Goal: Task Accomplishment & Management: Manage account settings

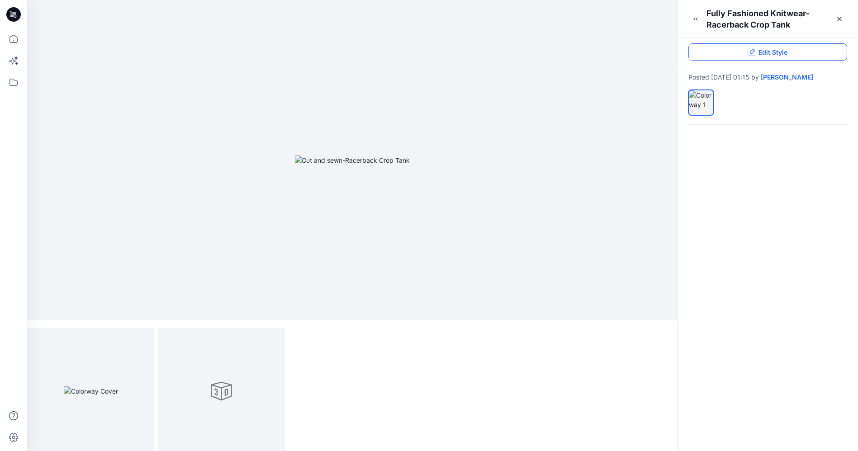
click at [764, 48] on span "Edit Style" at bounding box center [773, 53] width 29 height 10
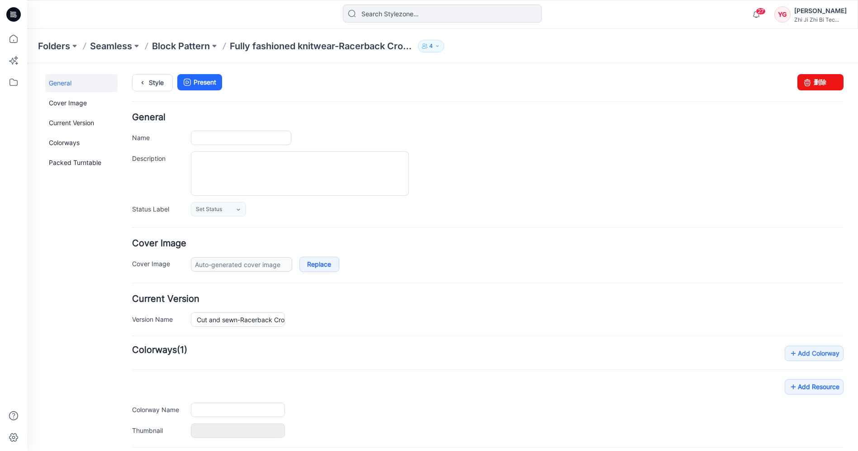
type input "Fully fashioned knitwear-Racerback Crop Tank"
type input "Colorway 1"
type input "Default Thumbnail"
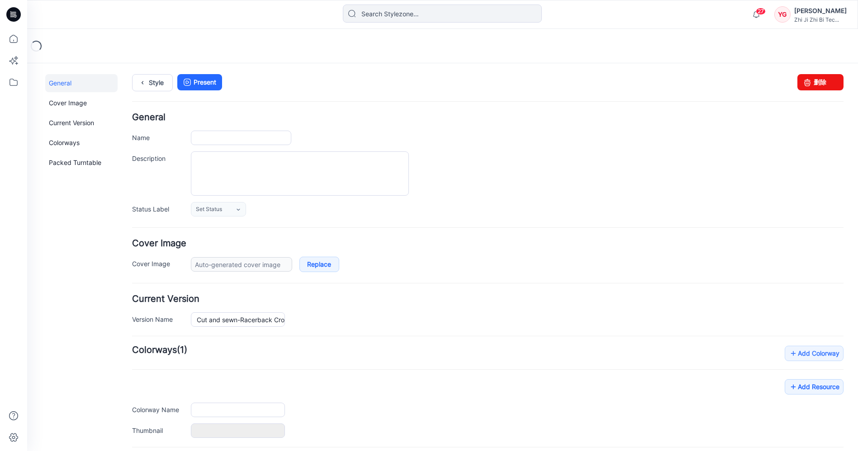
type input "Fully fashioned knitwear-Racerback Crop Tank"
type input "Colorway 1"
type input "Default Thumbnail"
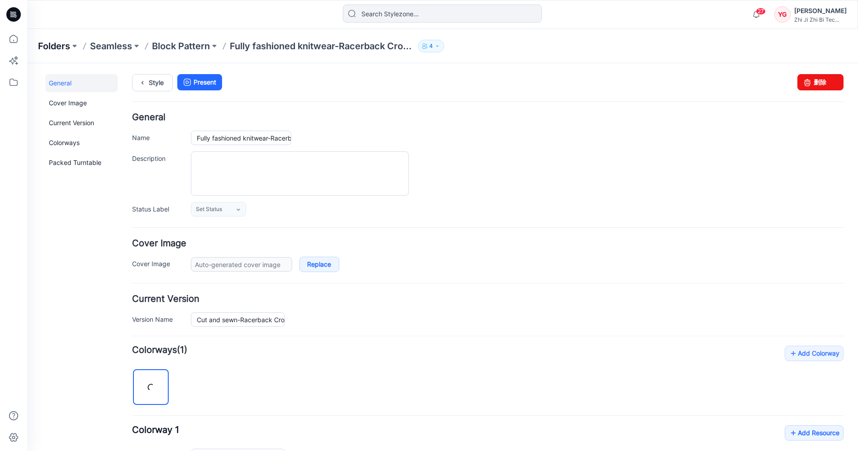
click at [54, 46] on p "Folders" at bounding box center [54, 46] width 32 height 13
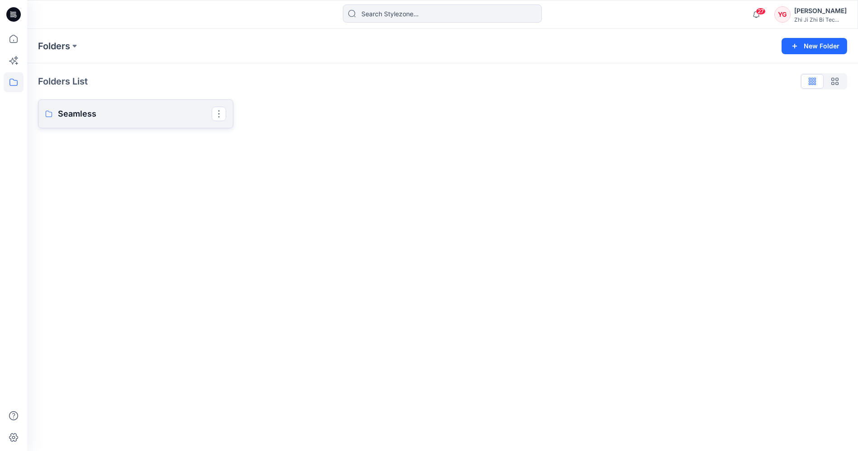
click at [106, 120] on p "Seamless" at bounding box center [135, 114] width 154 height 13
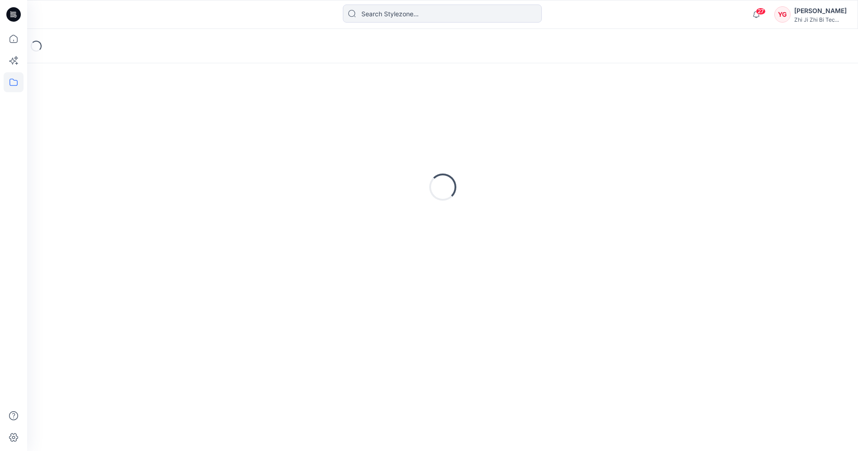
click at [106, 120] on div "Loading..." at bounding box center [442, 187] width 809 height 226
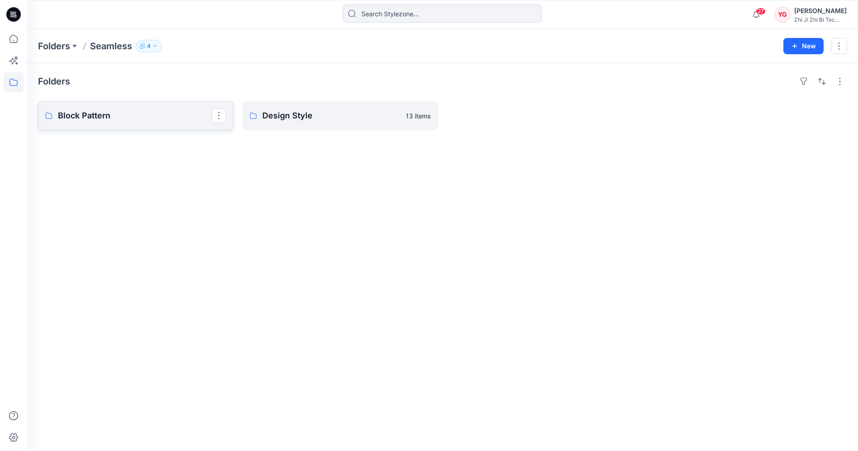
click at [138, 123] on link "Block Pattern" at bounding box center [135, 115] width 195 height 29
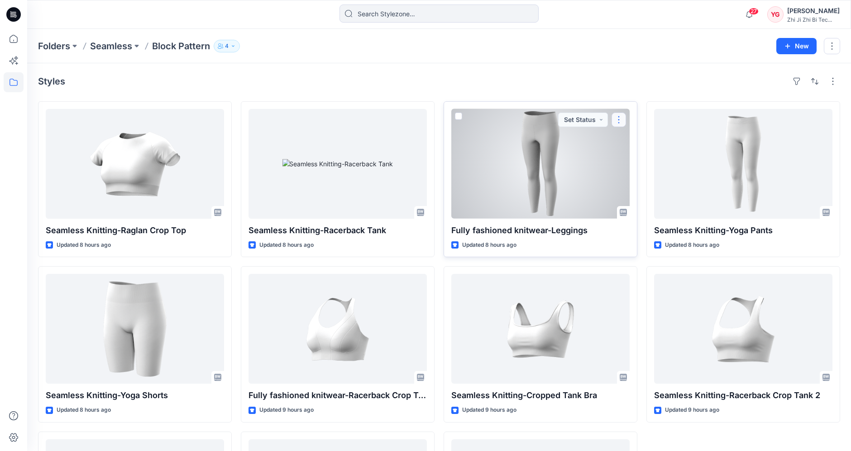
click at [619, 121] on button "button" at bounding box center [618, 120] width 14 height 14
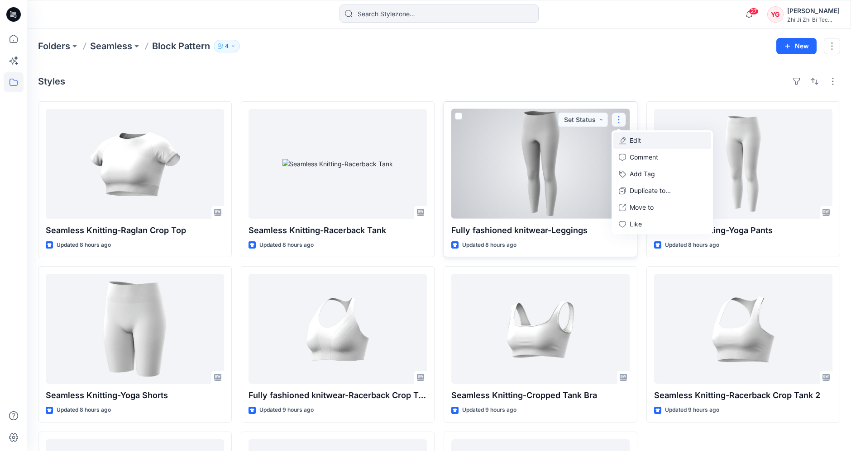
click at [632, 137] on p "Edit" at bounding box center [634, 141] width 11 height 10
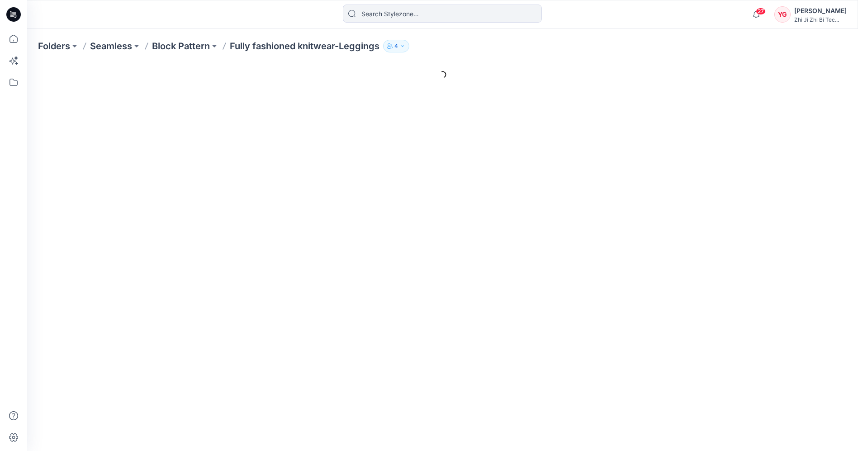
type input "Fully fashioned knitwear-Leggings"
type input "Colorway 1"
type input "Default Thumbnail"
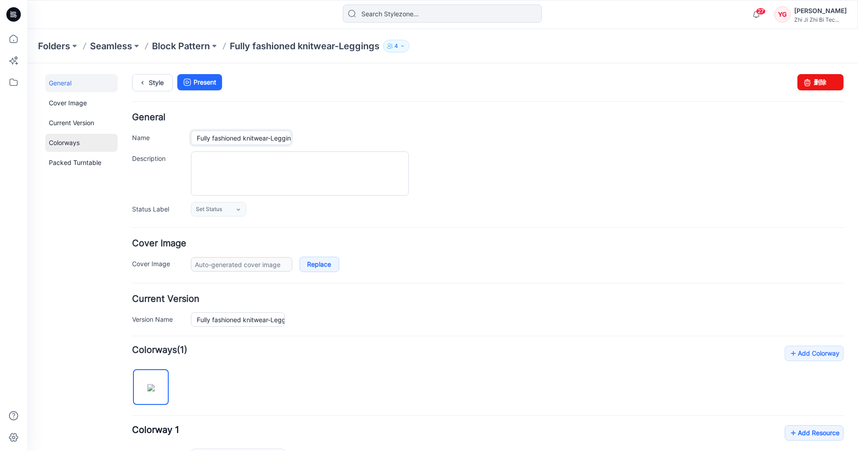
drag, startPoint x: 269, startPoint y: 140, endPoint x: 114, endPoint y: 147, distance: 155.4
click at [114, 147] on div "General Cover Image Current Version Colorways Packed Turntable Style Present Ch…" at bounding box center [437, 364] width 820 height 603
paste input "Cut and sewn"
type input "Cut and sewn-Leggings"
drag, startPoint x: 267, startPoint y: 322, endPoint x: 130, endPoint y: 317, distance: 137.2
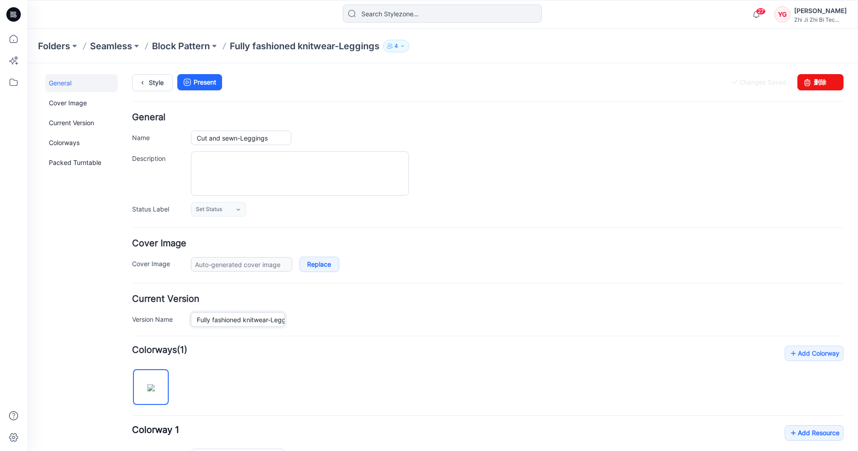
click at [130, 317] on div "General Cover Image Current Version Colorways Packed Turntable Style Present Ch…" at bounding box center [437, 364] width 820 height 603
paste input "Cut and sewn"
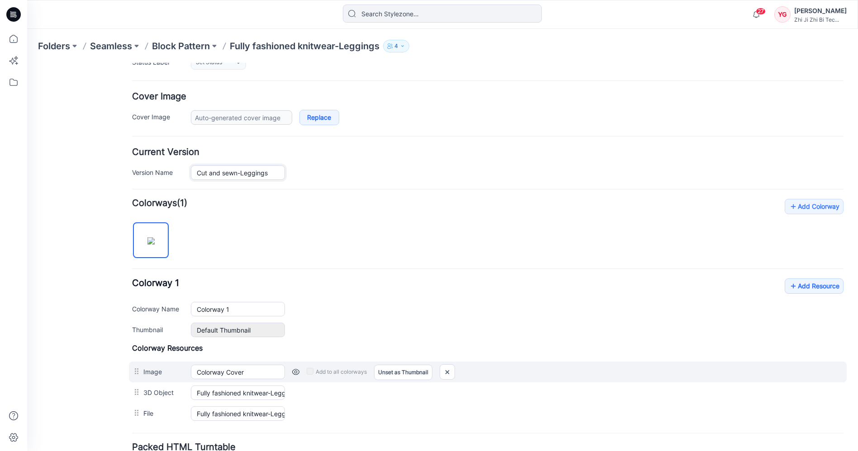
scroll to position [151, 0]
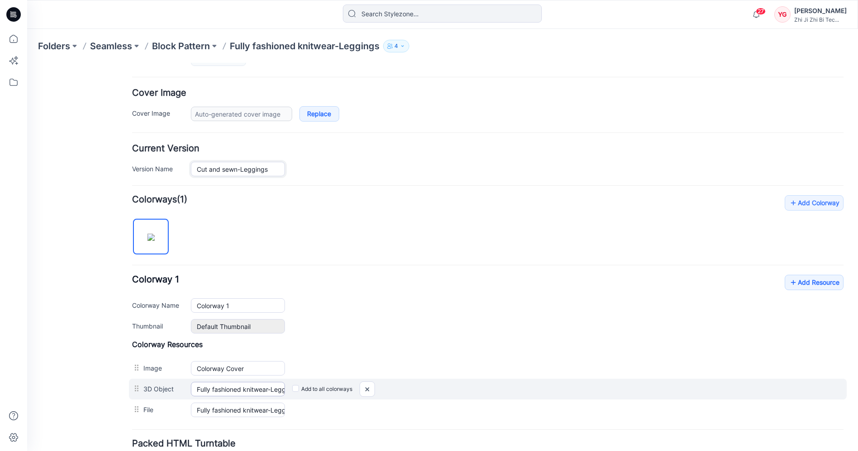
type input "Cut and sewn-Leggings"
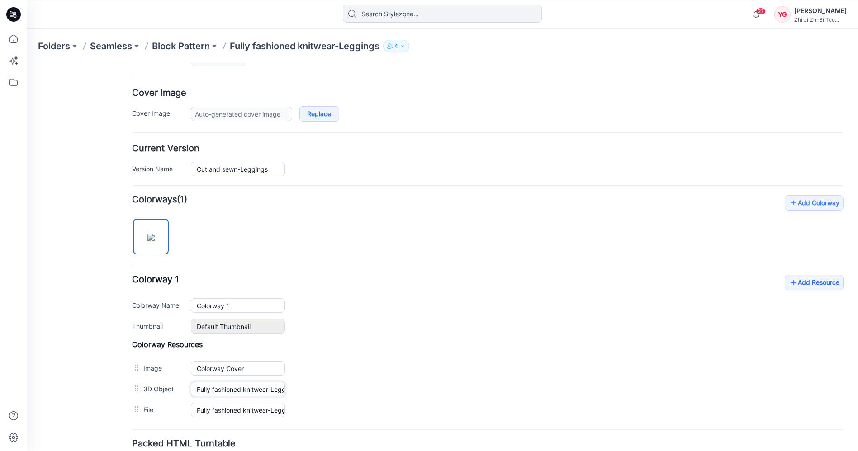
drag, startPoint x: 268, startPoint y: 391, endPoint x: 107, endPoint y: 388, distance: 160.6
click at [107, 388] on div "General Cover Image Current Version Colorways Packed Turntable Style Present Ch…" at bounding box center [437, 214] width 820 height 603
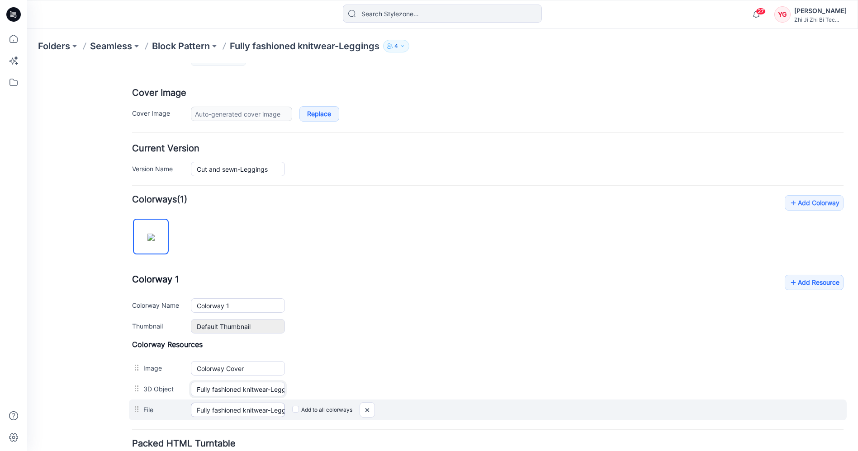
paste input "Cut and sewn"
type input "Cut and sewn-Leggings Colorway 1"
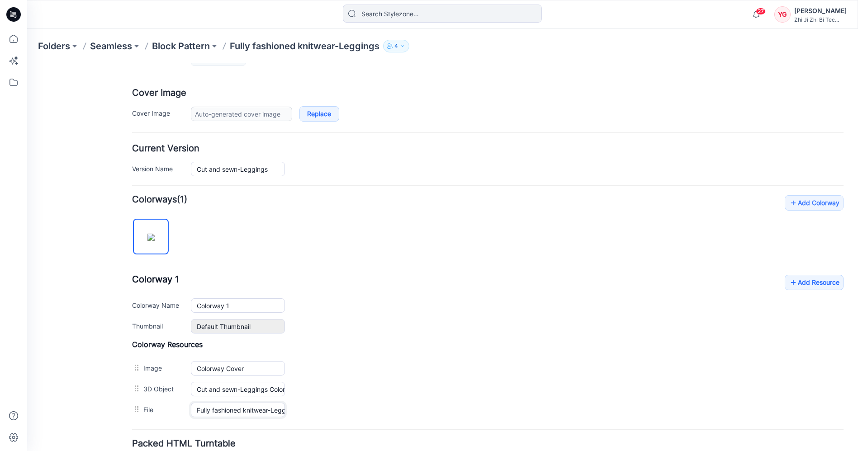
drag, startPoint x: 268, startPoint y: 408, endPoint x: 93, endPoint y: 405, distance: 175.1
click at [93, 405] on div "General Cover Image Current Version Colorways Packed Turntable Style Present Ch…" at bounding box center [437, 214] width 820 height 603
paste input "Cut and sewn"
type input "Cut and sewn-Leggings"
click at [382, 323] on div "Default Thumbnail Reset" at bounding box center [517, 326] width 653 height 14
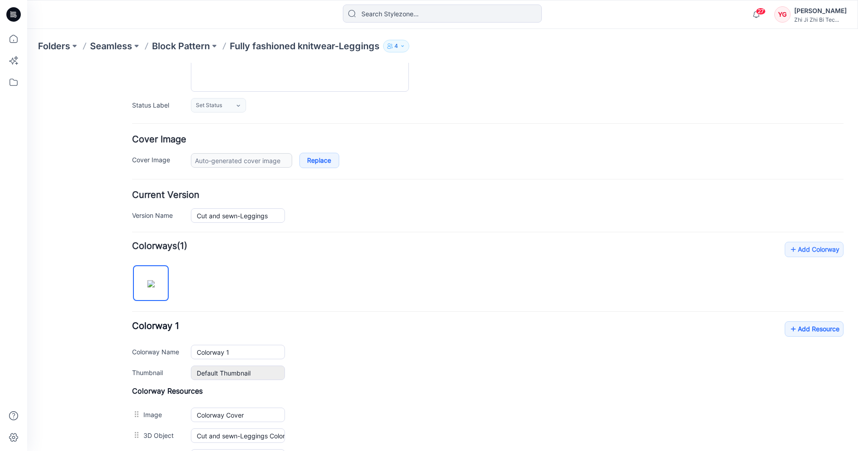
scroll to position [0, 0]
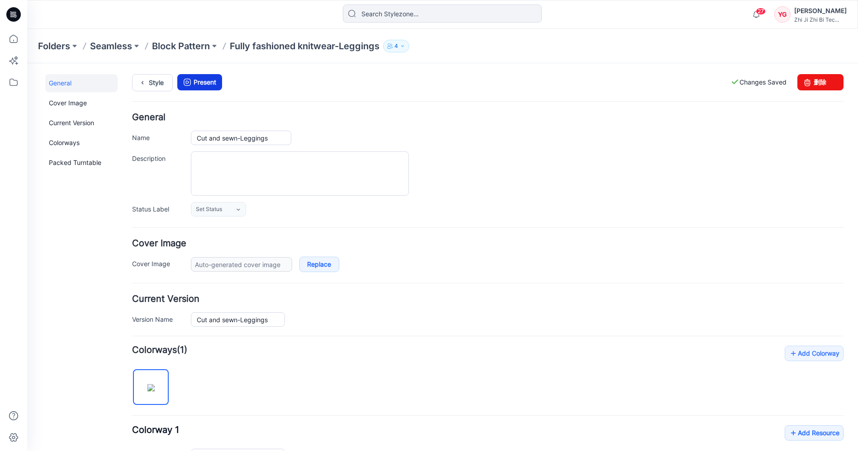
click at [218, 85] on link "Present" at bounding box center [199, 82] width 45 height 16
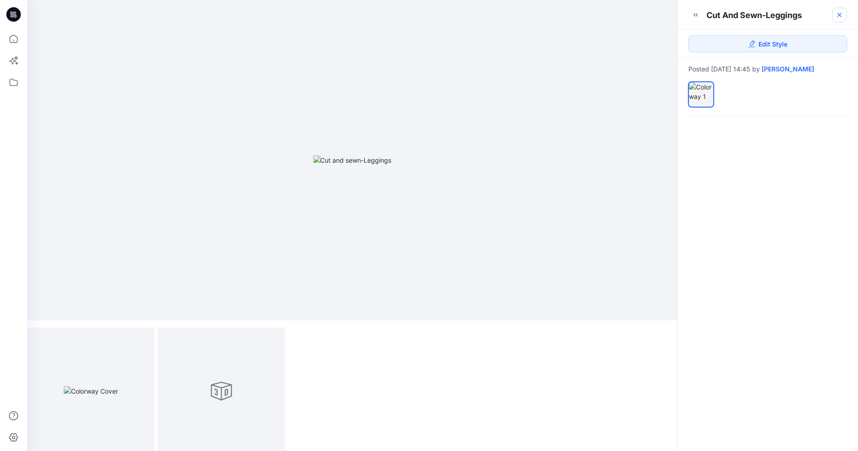
click at [841, 14] on icon at bounding box center [839, 14] width 7 height 7
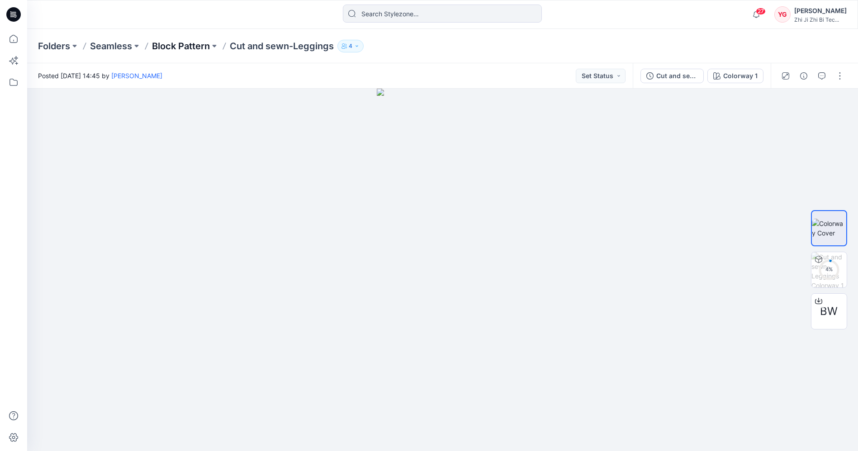
click at [181, 50] on p "Block Pattern" at bounding box center [181, 46] width 58 height 13
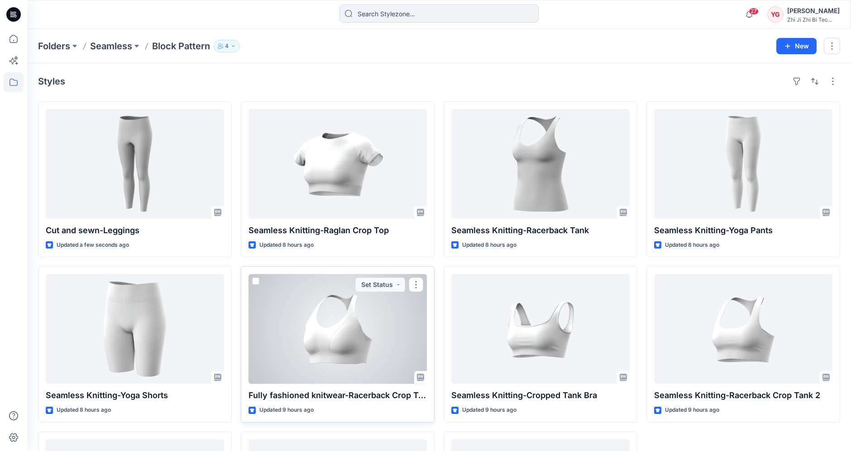
click at [330, 347] on div at bounding box center [337, 329] width 178 height 110
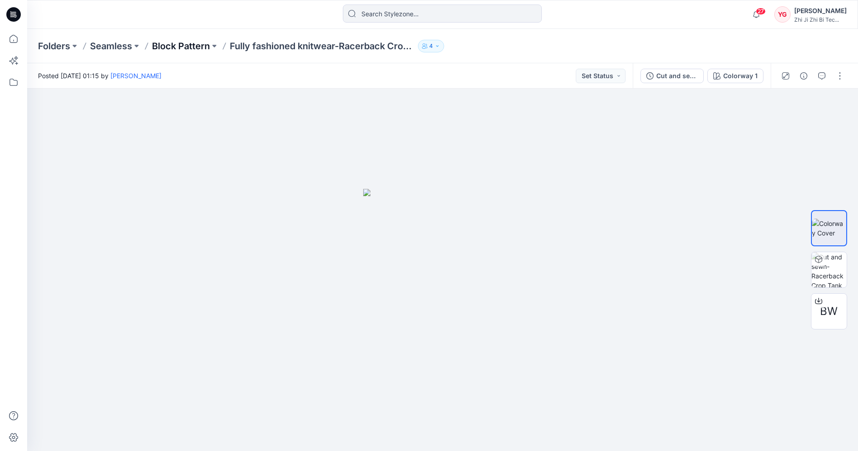
click at [172, 41] on p "Block Pattern" at bounding box center [181, 46] width 58 height 13
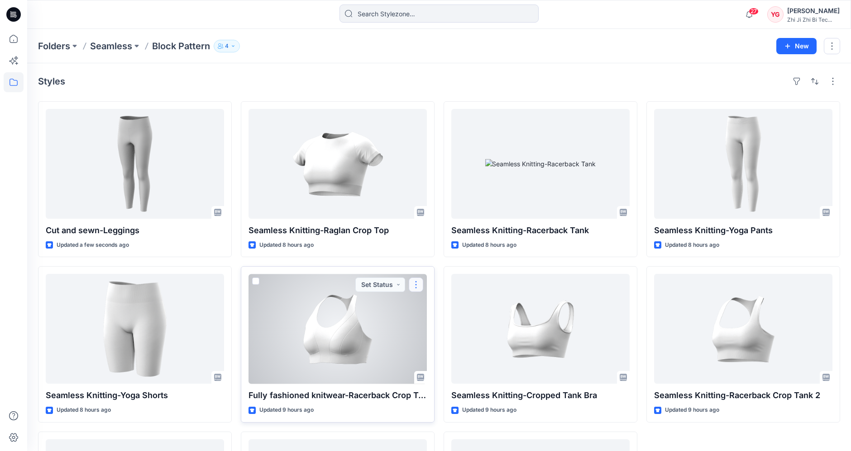
click at [414, 285] on button "button" at bounding box center [416, 285] width 14 height 14
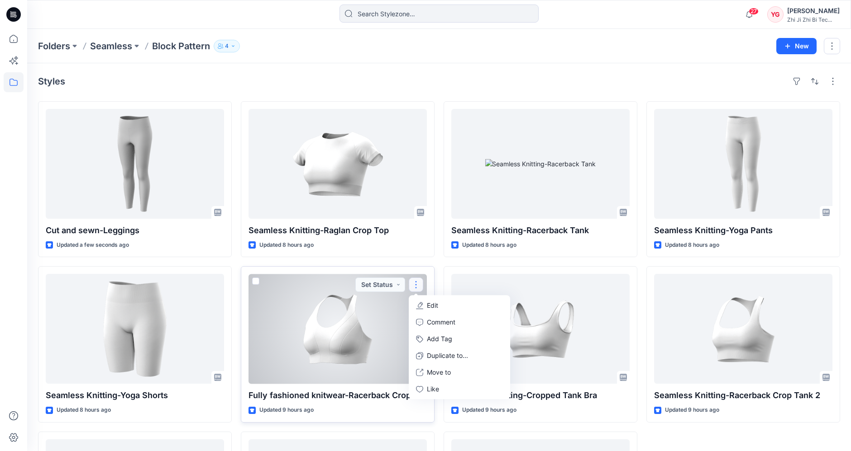
click at [437, 305] on p "Edit" at bounding box center [432, 306] width 11 height 10
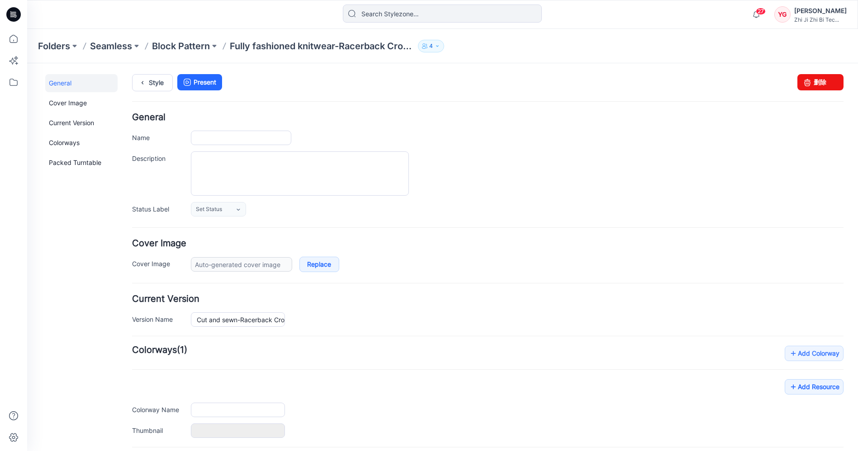
type input "Fully fashioned knitwear-Racerback Crop Tank"
type input "Colorway 1"
type input "Default Thumbnail"
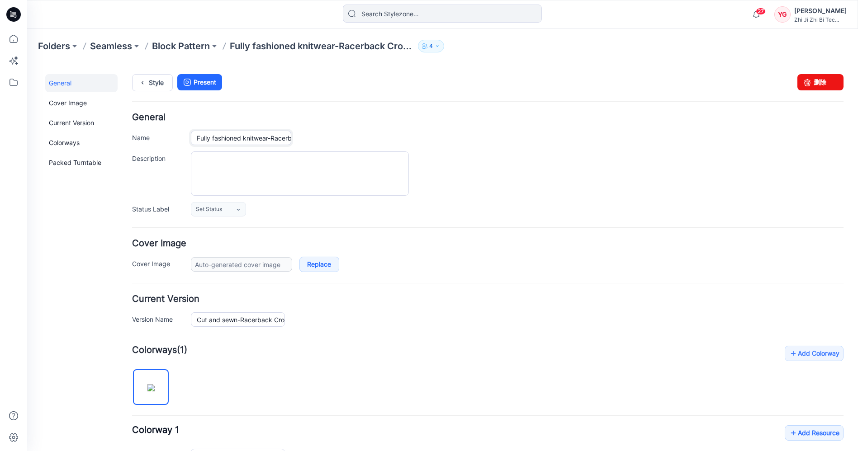
drag, startPoint x: 269, startPoint y: 138, endPoint x: 166, endPoint y: 141, distance: 102.8
click at [166, 141] on div "Name Fully fashioned knitwear-Racerback Crop Tank" at bounding box center [488, 138] width 712 height 14
paste input "Cut and sewn"
type input "Cut and sewn-Racerback Crop Tank"
click at [209, 79] on link "Present" at bounding box center [199, 82] width 45 height 16
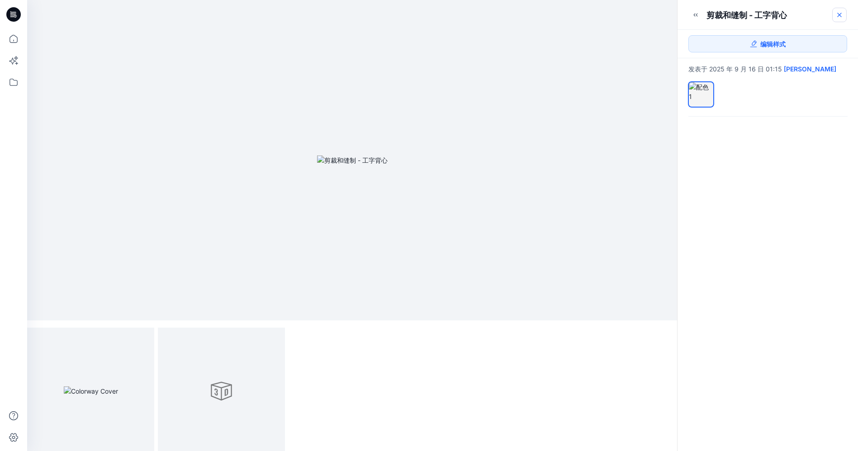
click at [843, 17] on link at bounding box center [839, 15] width 14 height 14
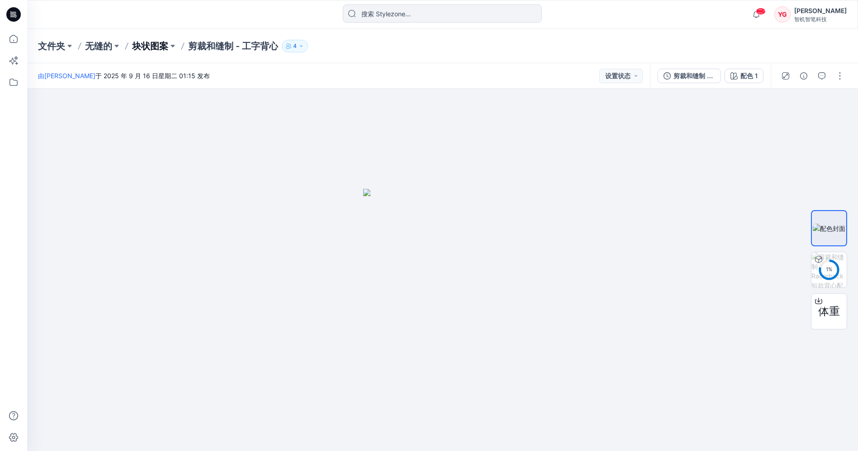
click at [153, 43] on font "块状图案" at bounding box center [150, 46] width 36 height 11
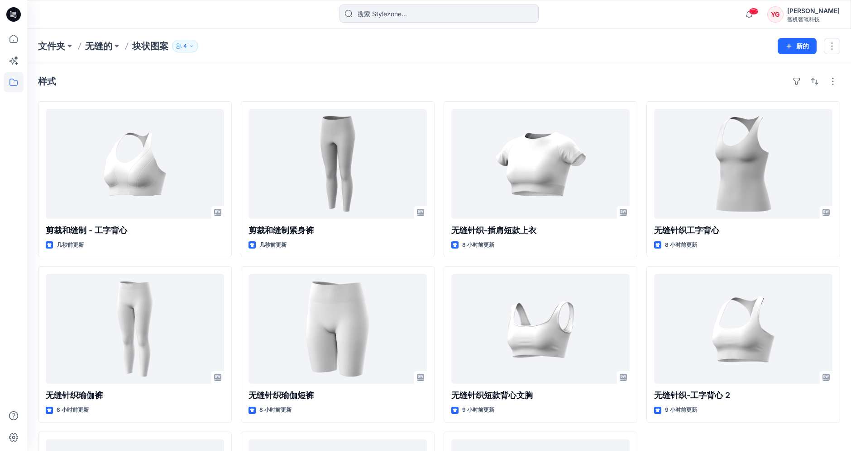
click at [646, 43] on div "文件夹 无缝的 块状图案 4" at bounding box center [403, 46] width 731 height 13
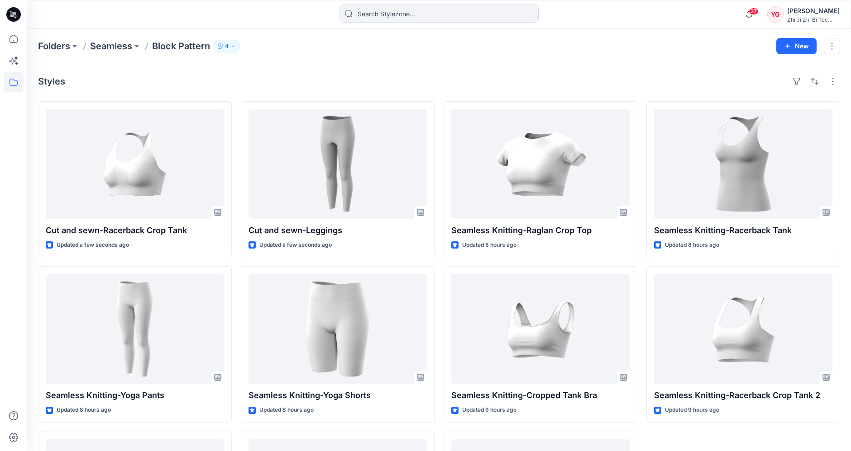
click at [505, 67] on div "Styles Cut and sewn-Racerback Crop Tank Updated a few seconds ago Seamless Knit…" at bounding box center [438, 331] width 823 height 536
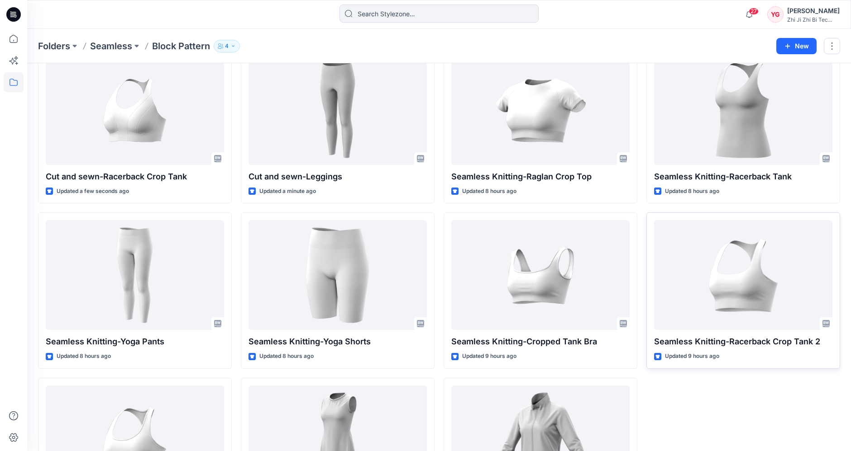
scroll to position [46, 0]
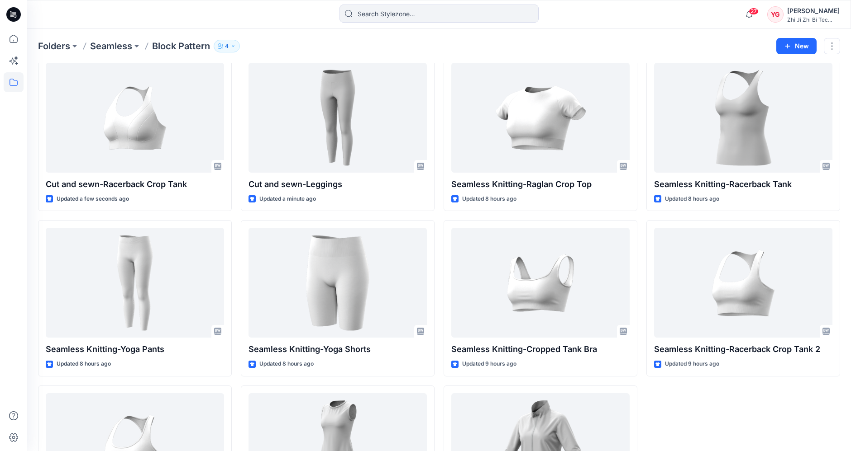
click at [4, 177] on div at bounding box center [14, 240] width 20 height 423
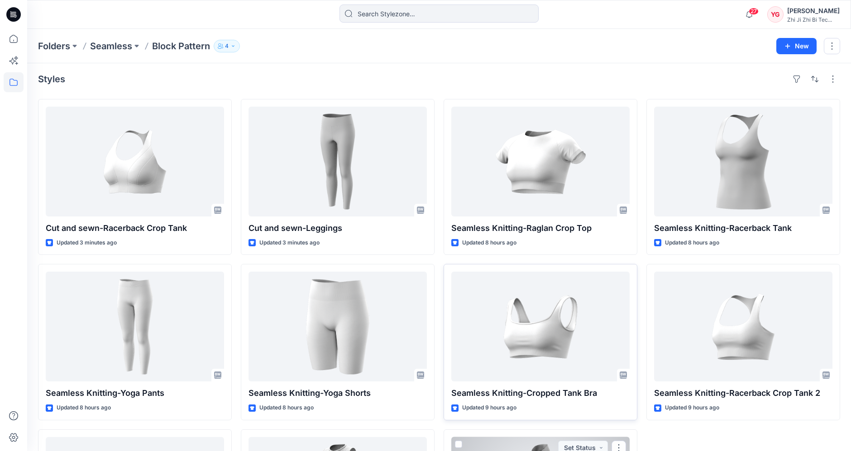
scroll to position [0, 0]
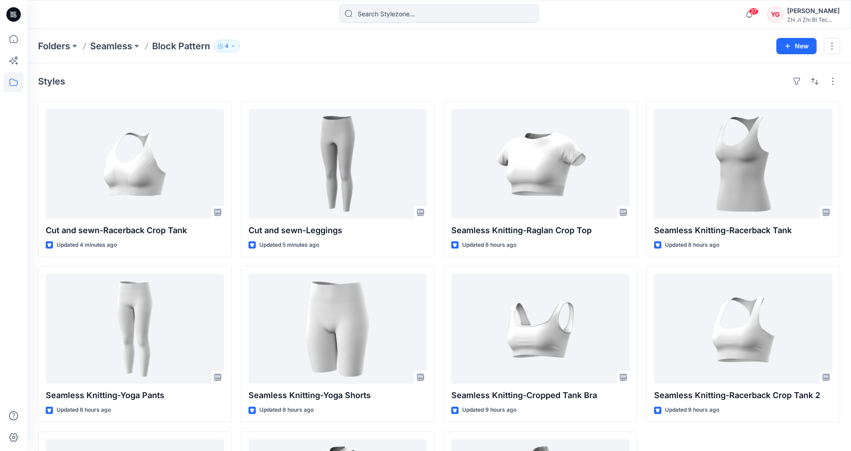
click at [239, 89] on div "Styles Cut and sewn-Racerback Crop Tank Updated 4 minutes ago Seamless Knitting…" at bounding box center [438, 331] width 823 height 536
click at [844, 252] on div "Styles Cut and sewn-Racerback Crop Tank Updated 4 minutes ago Seamless Knitting…" at bounding box center [438, 331] width 823 height 536
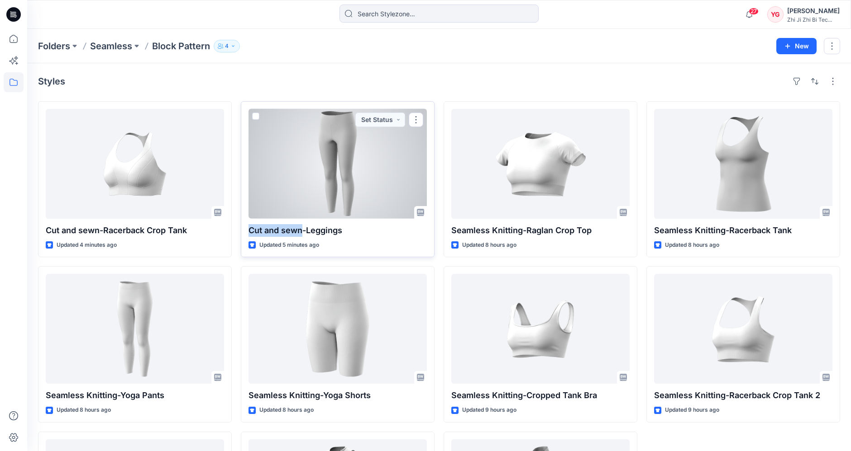
drag, startPoint x: 251, startPoint y: 229, endPoint x: 300, endPoint y: 229, distance: 49.8
click at [300, 229] on p "Cut and sewn-Leggings" at bounding box center [337, 230] width 178 height 13
copy p "Cut and sewn"
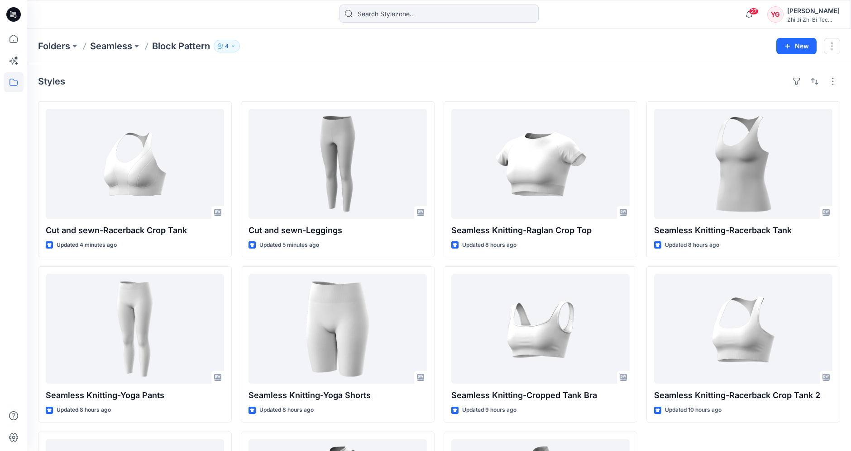
click at [842, 259] on div "Styles Cut and sewn-Racerback Crop Tank Updated 4 minutes ago Seamless Knitting…" at bounding box center [438, 331] width 823 height 536
click at [636, 86] on div "Styles" at bounding box center [439, 81] width 802 height 14
